Goal: Find specific page/section: Find specific page/section

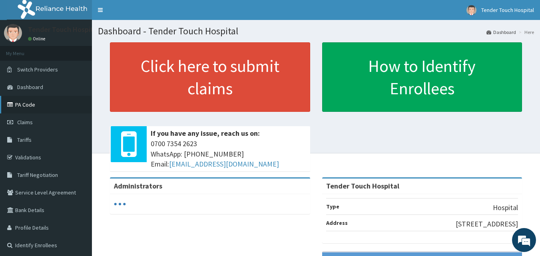
click at [38, 112] on link "PA Code" at bounding box center [46, 105] width 92 height 18
